Goal: Task Accomplishment & Management: Manage account settings

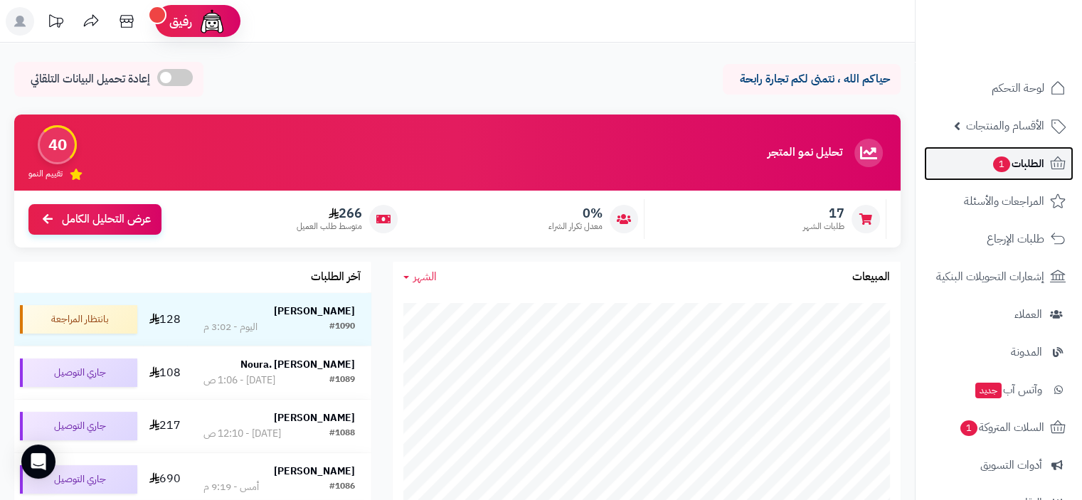
click at [1021, 163] on span "الطلبات 1" at bounding box center [1017, 164] width 53 height 20
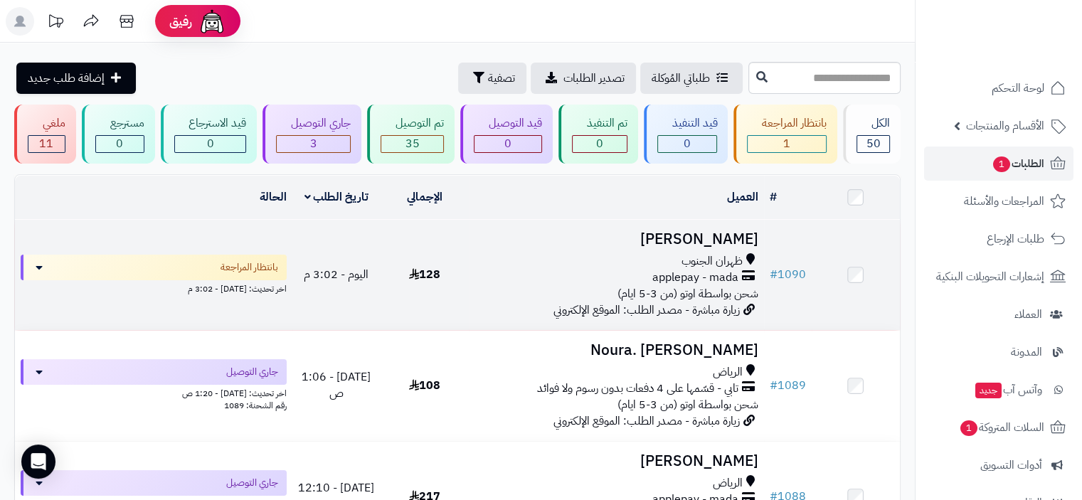
click at [601, 274] on div "applepay - mada" at bounding box center [615, 278] width 283 height 16
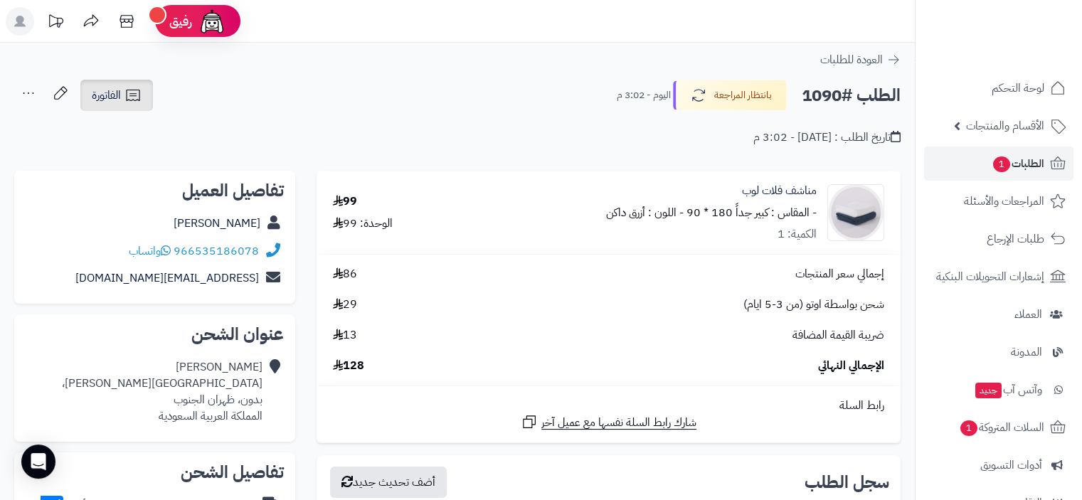
click at [108, 102] on span "الفاتورة" at bounding box center [106, 95] width 29 height 17
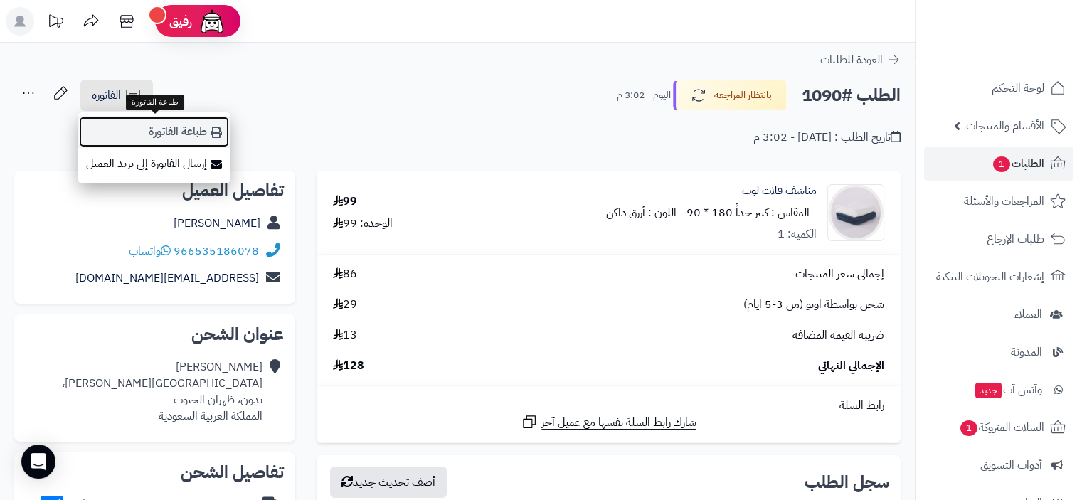
click at [193, 131] on link "طباعة الفاتورة" at bounding box center [153, 132] width 151 height 32
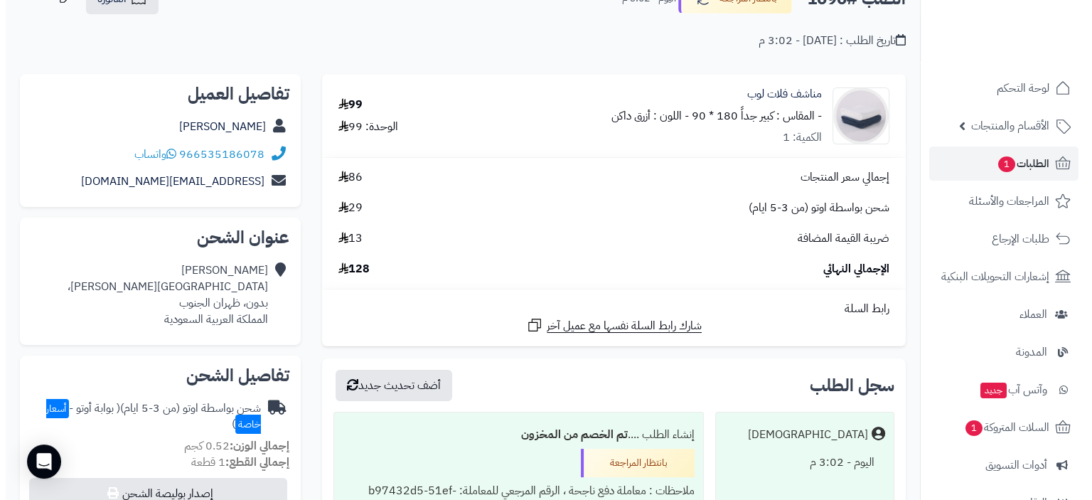
scroll to position [284, 0]
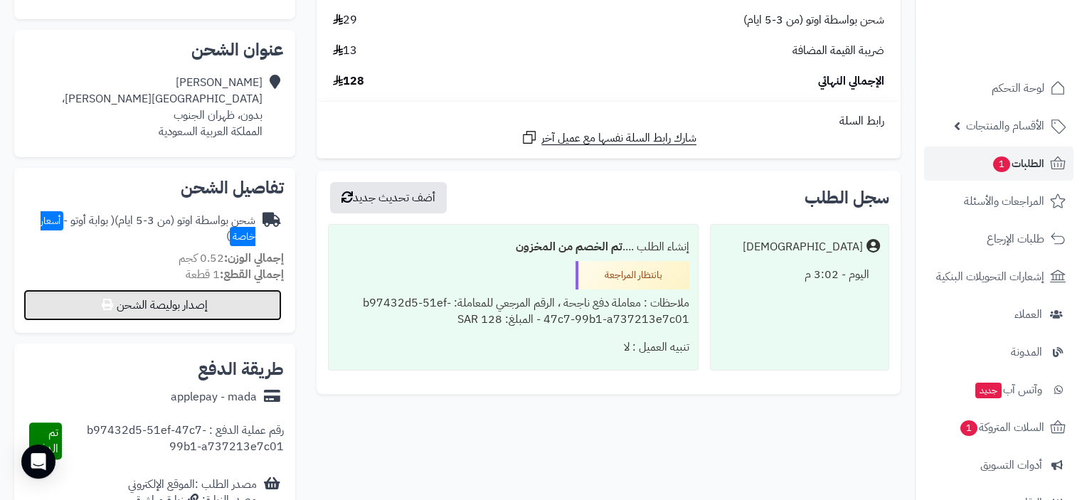
click at [174, 306] on button "إصدار بوليصة الشحن" at bounding box center [152, 304] width 258 height 31
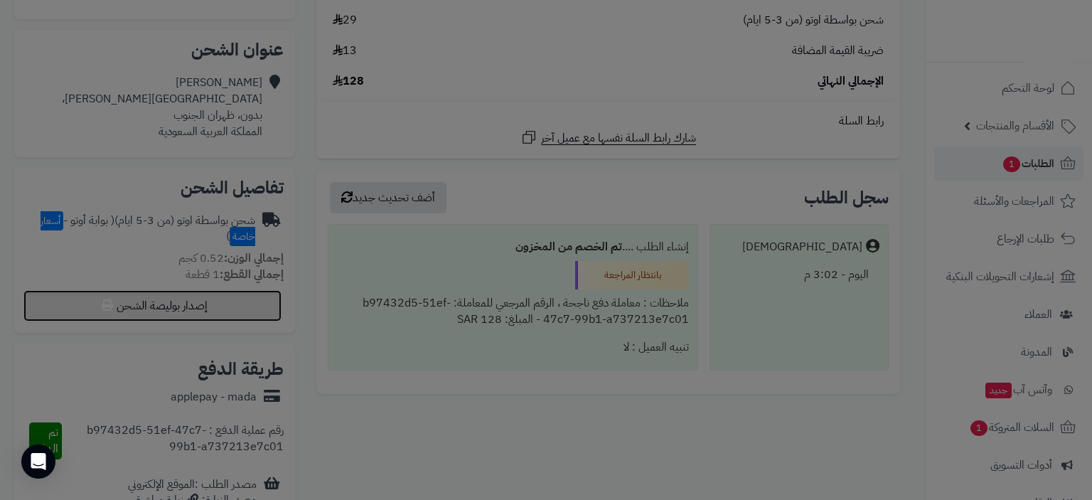
select select "***"
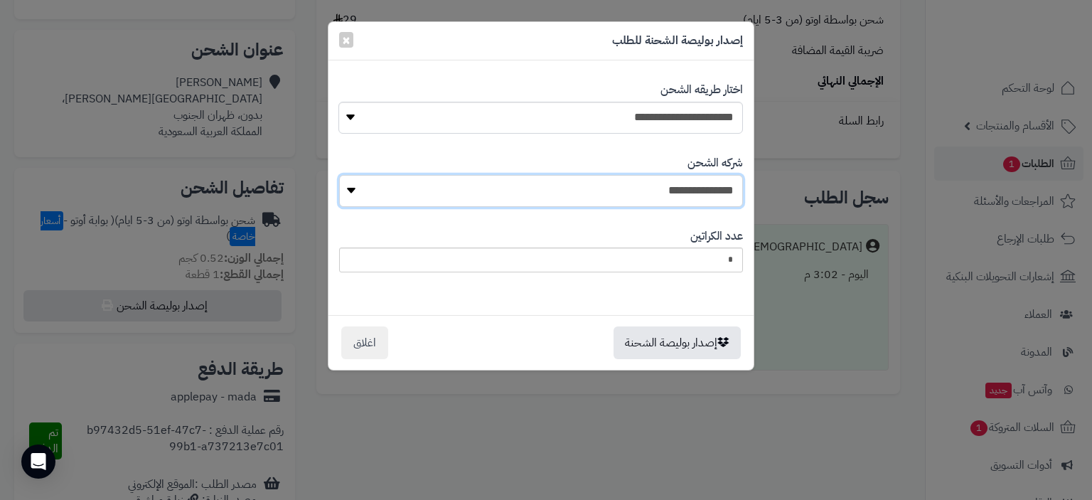
click at [672, 191] on select "**********" at bounding box center [541, 191] width 404 height 32
select select "****"
click at [344, 175] on select "**********" at bounding box center [541, 191] width 404 height 32
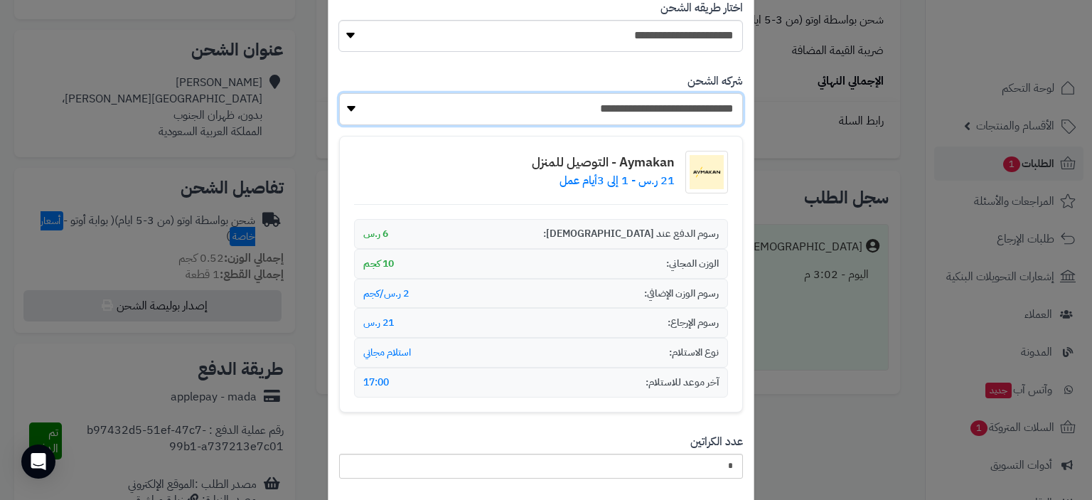
scroll to position [176, 0]
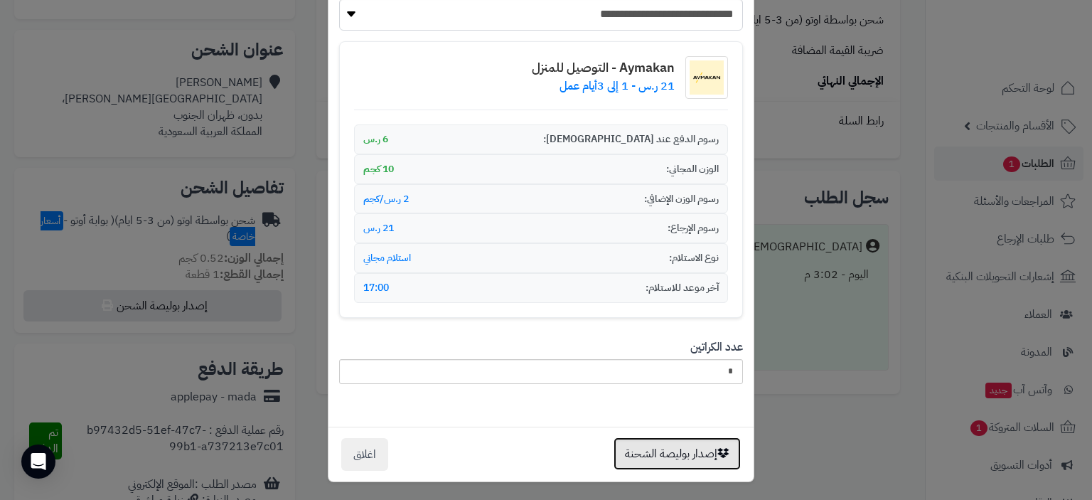
click at [676, 461] on button "إصدار بوليصة الشحنة" at bounding box center [677, 453] width 127 height 33
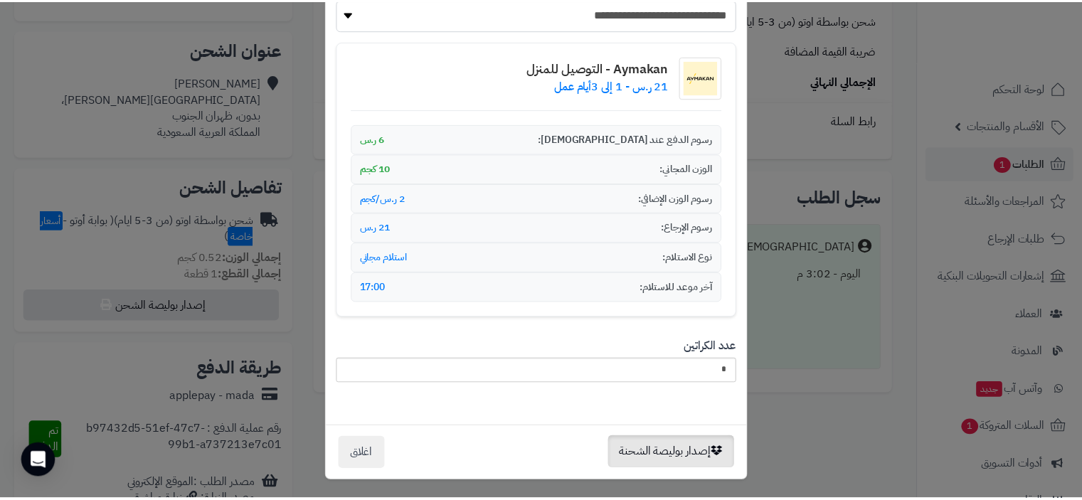
scroll to position [0, 0]
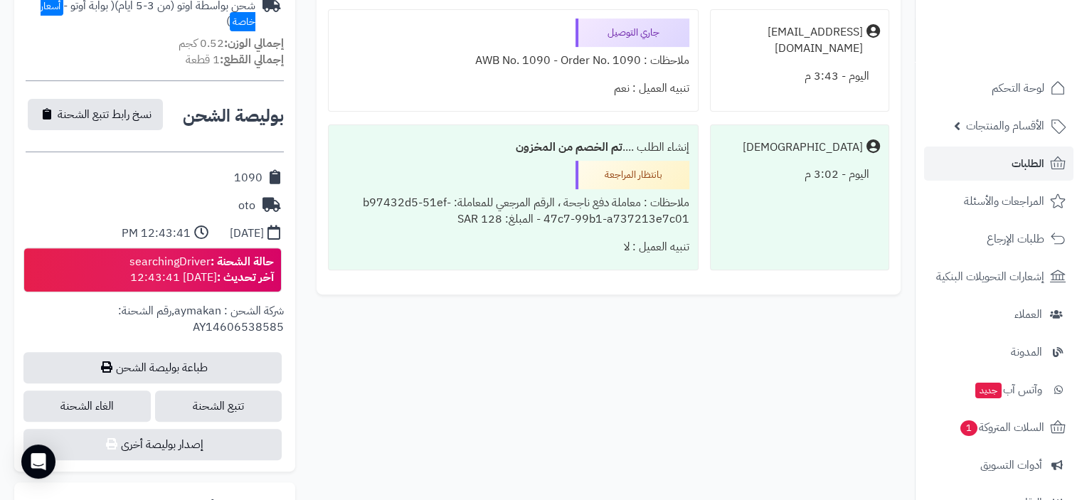
scroll to position [569, 0]
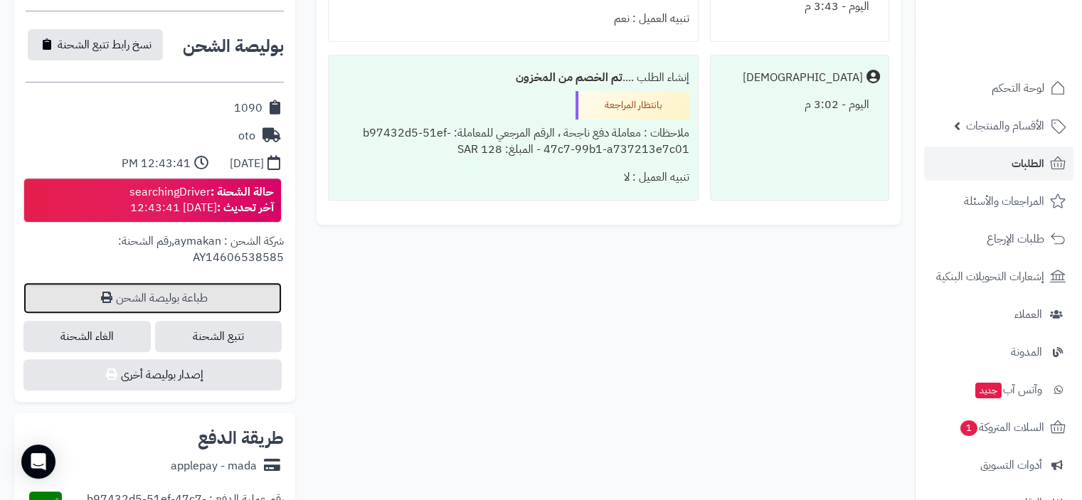
click at [174, 295] on link "طباعة بوليصة الشحن" at bounding box center [152, 297] width 258 height 31
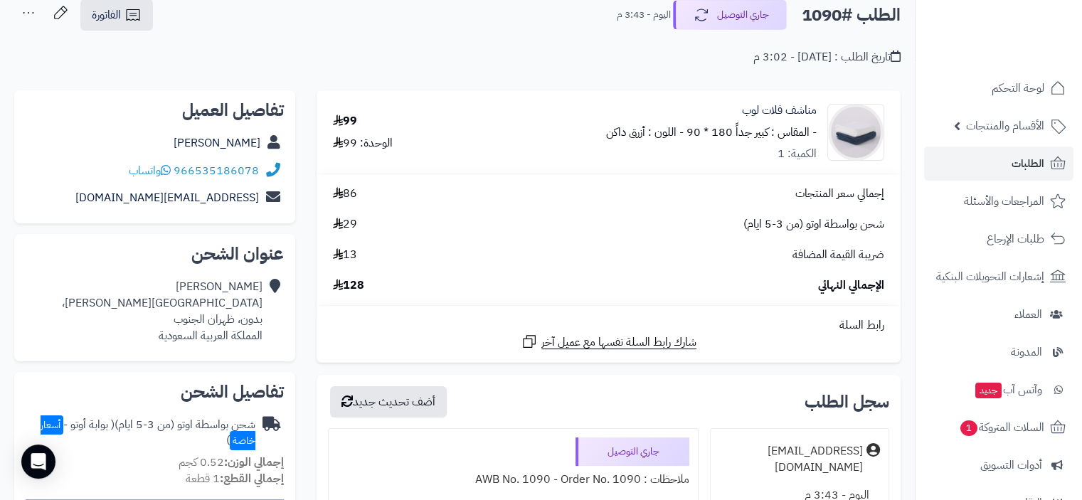
scroll to position [0, 0]
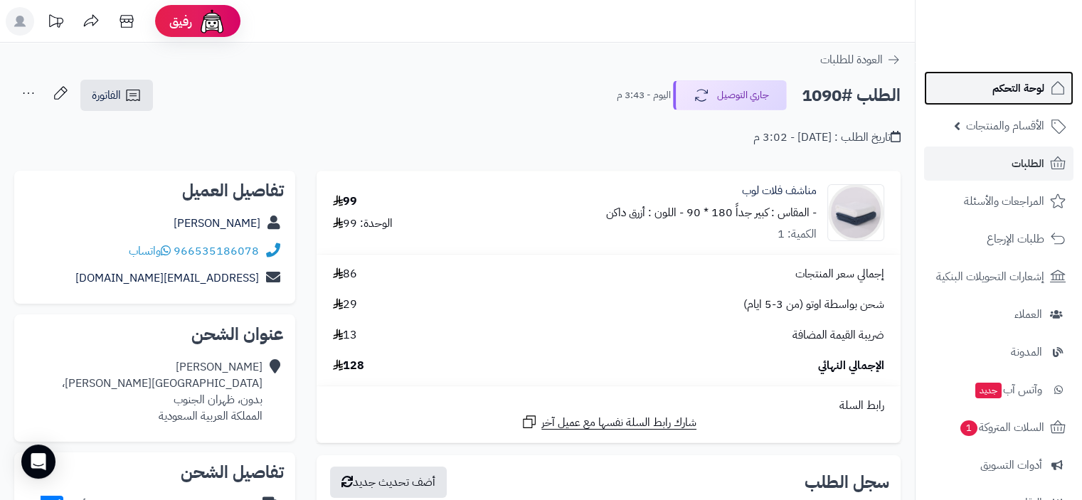
click at [1023, 82] on span "لوحة التحكم" at bounding box center [1018, 88] width 52 height 20
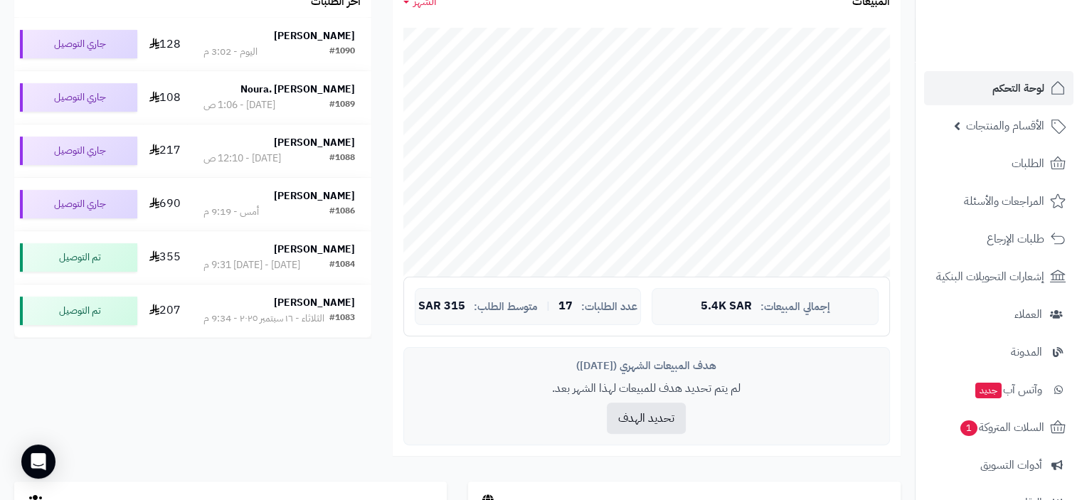
scroll to position [284, 0]
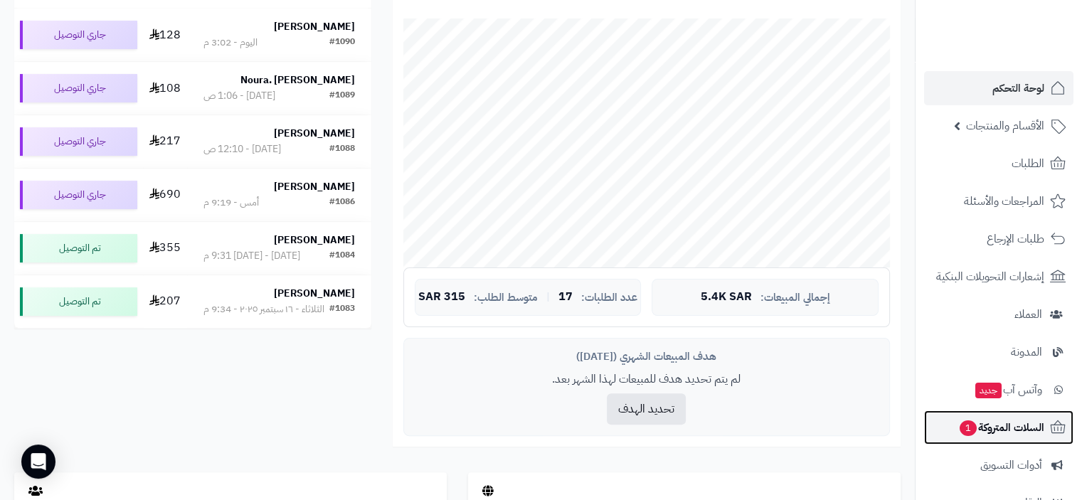
click at [1026, 428] on span "السلات المتروكة 1" at bounding box center [1001, 428] width 86 height 20
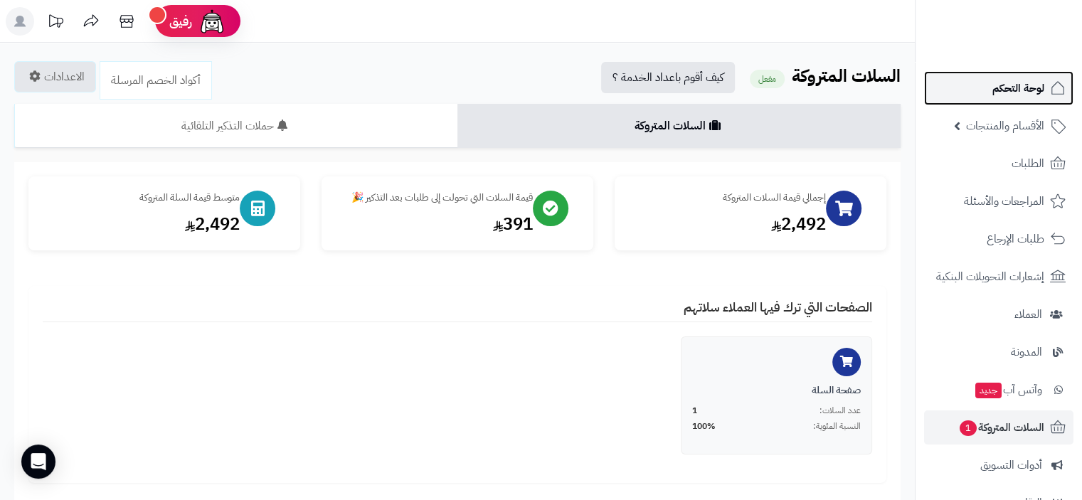
click at [1014, 93] on span "لوحة التحكم" at bounding box center [1018, 88] width 52 height 20
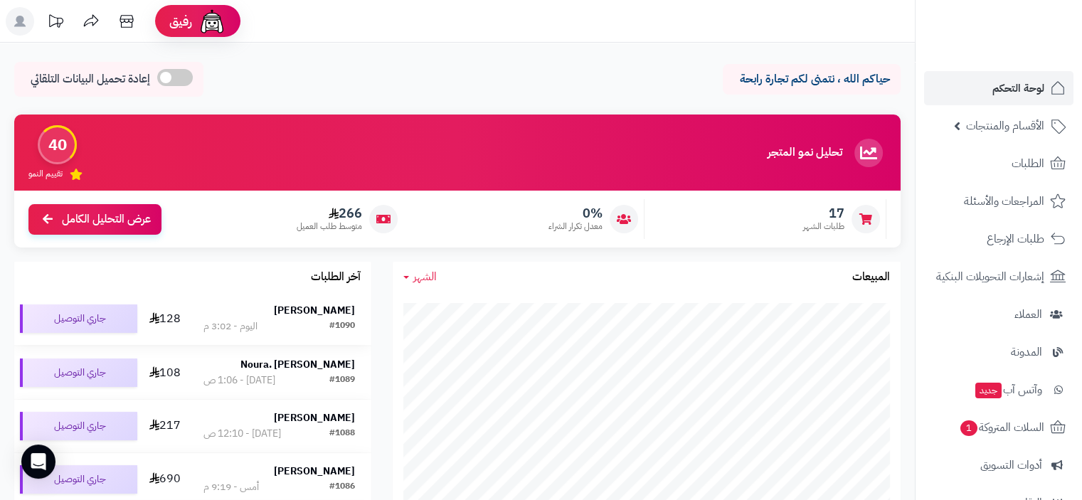
click at [284, 317] on div "[PERSON_NAME]" at bounding box center [278, 311] width 151 height 14
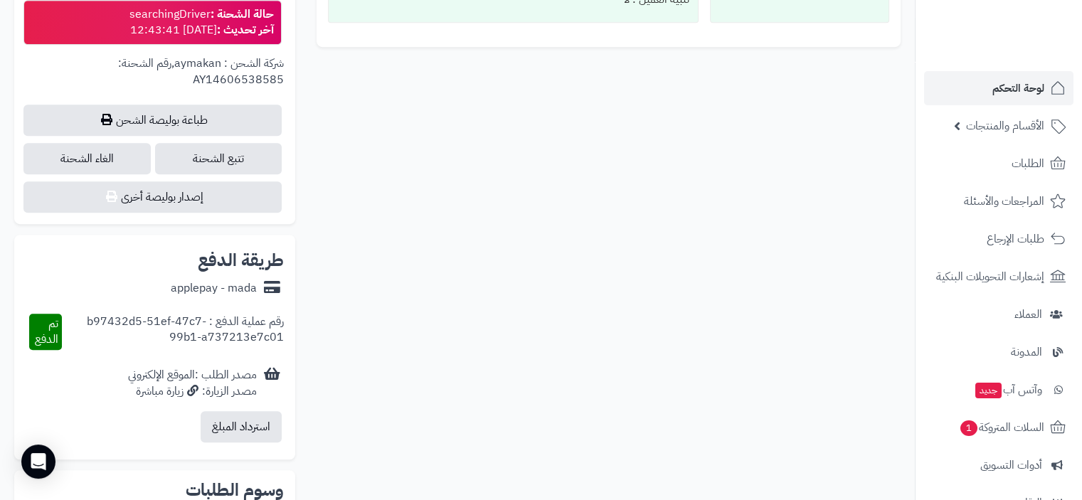
scroll to position [925, 0]
